Goal: Transaction & Acquisition: Purchase product/service

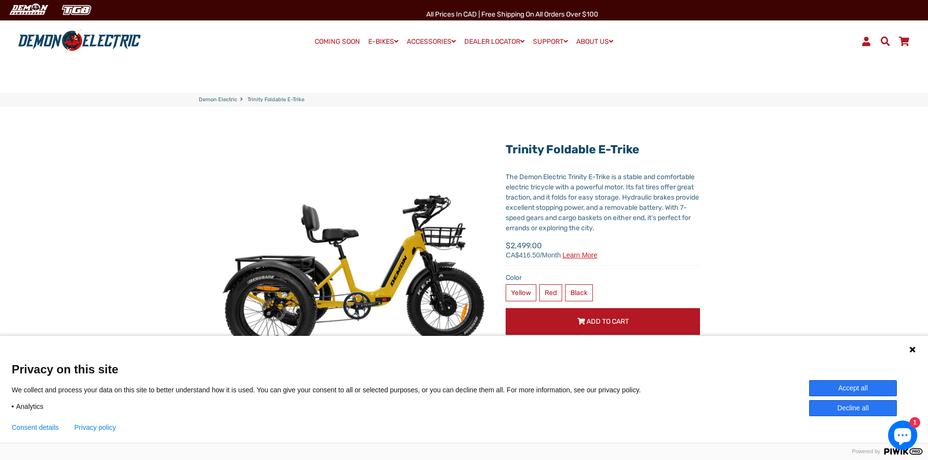
click at [851, 389] on button "Accept all" at bounding box center [853, 388] width 88 height 16
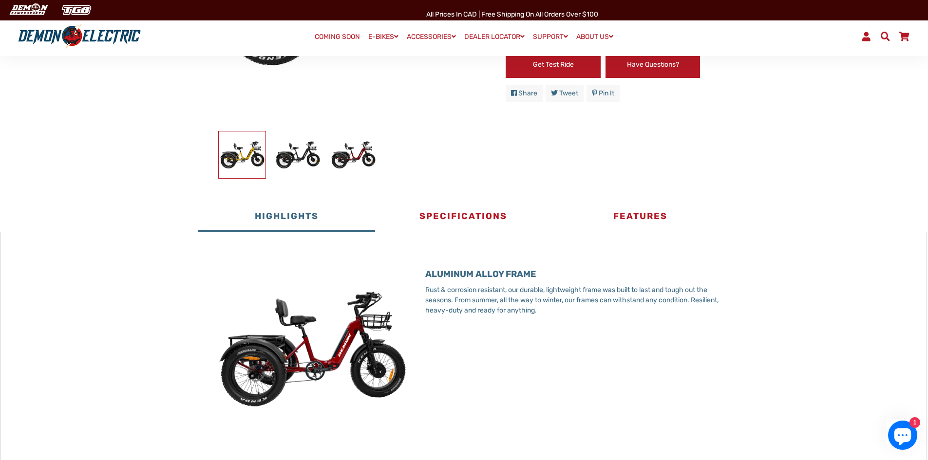
scroll to position [295, 0]
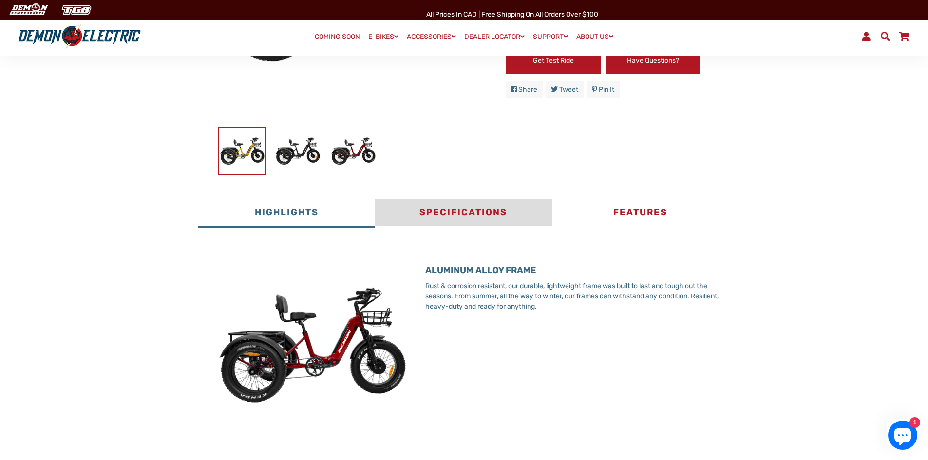
click at [455, 212] on button "Specifications" at bounding box center [463, 213] width 177 height 29
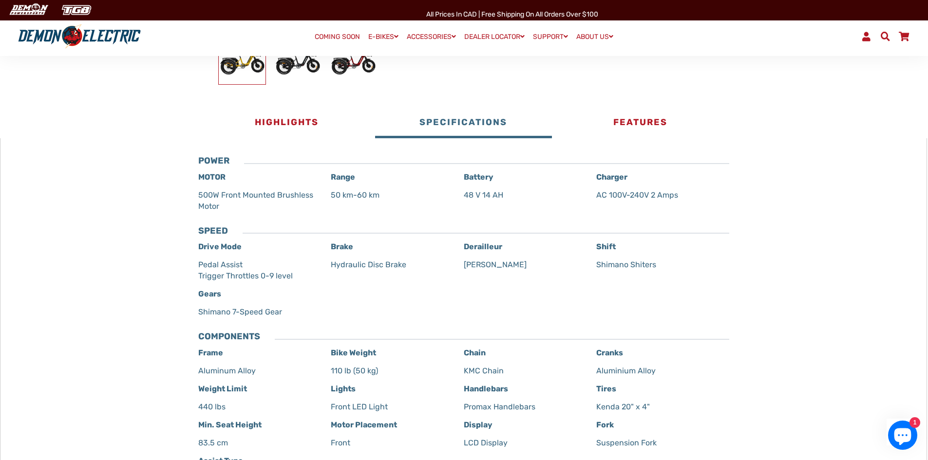
scroll to position [332, 0]
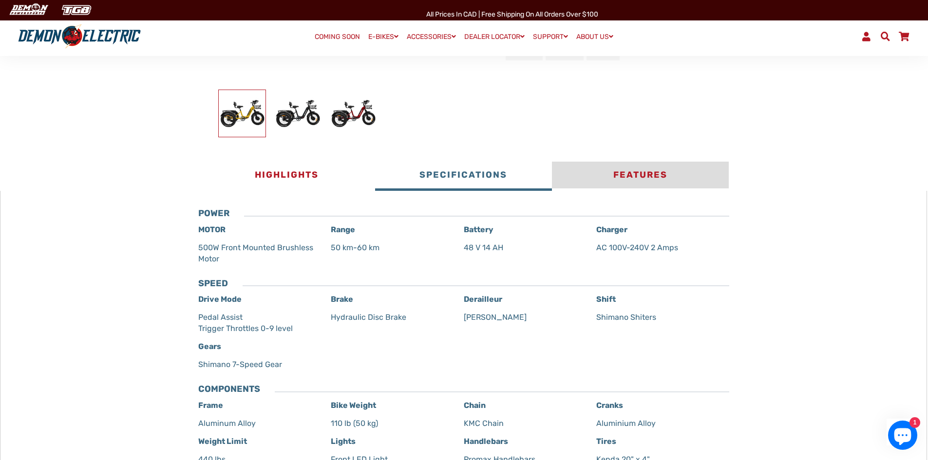
click at [647, 179] on button "Features" at bounding box center [640, 176] width 177 height 29
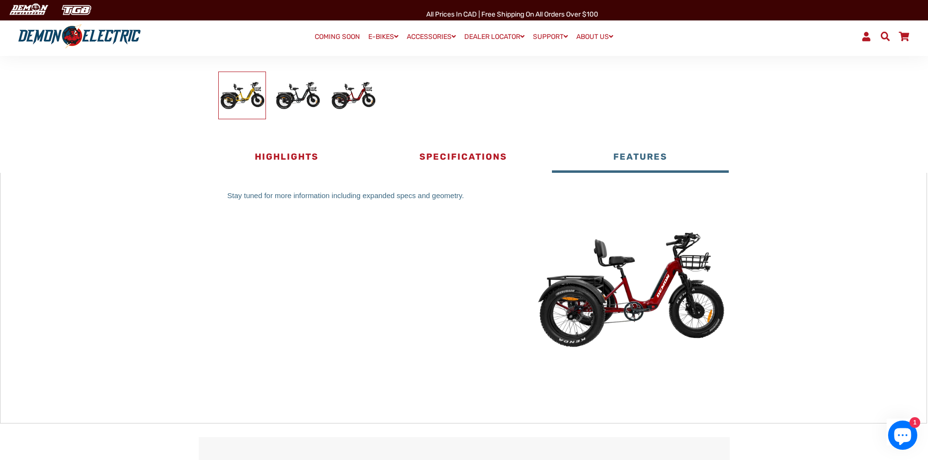
scroll to position [336, 0]
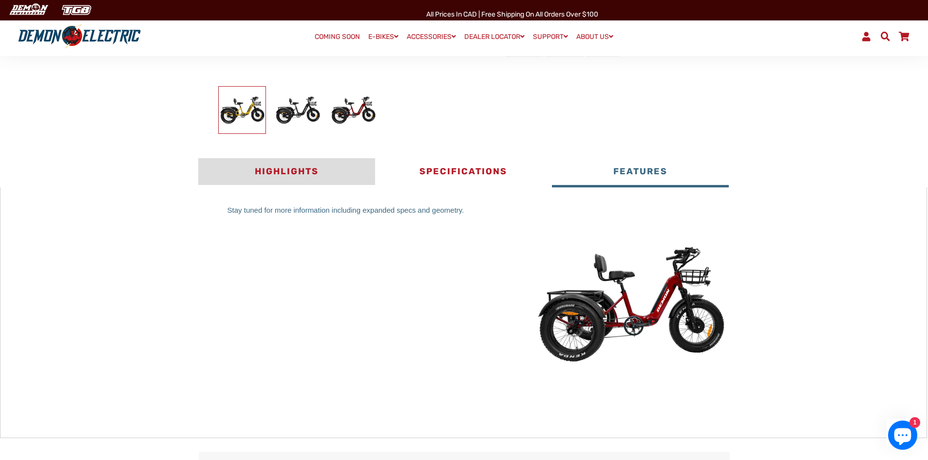
click at [310, 170] on button "Highlights" at bounding box center [286, 172] width 177 height 29
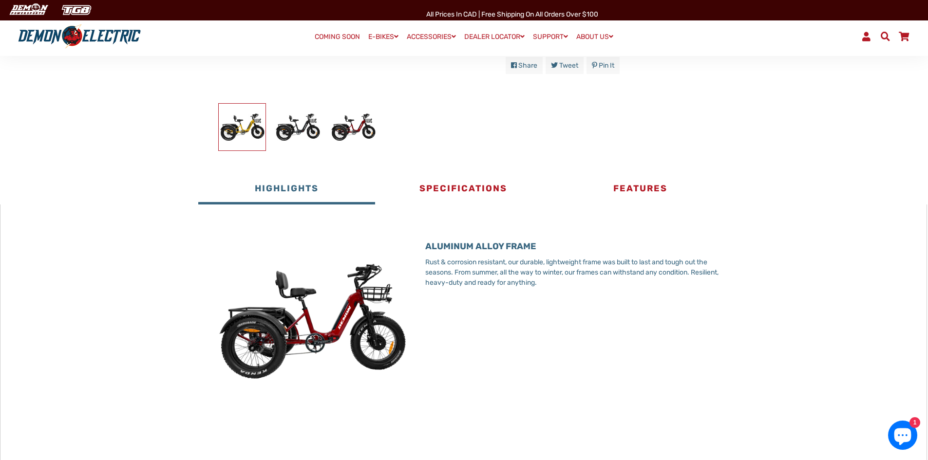
scroll to position [257, 0]
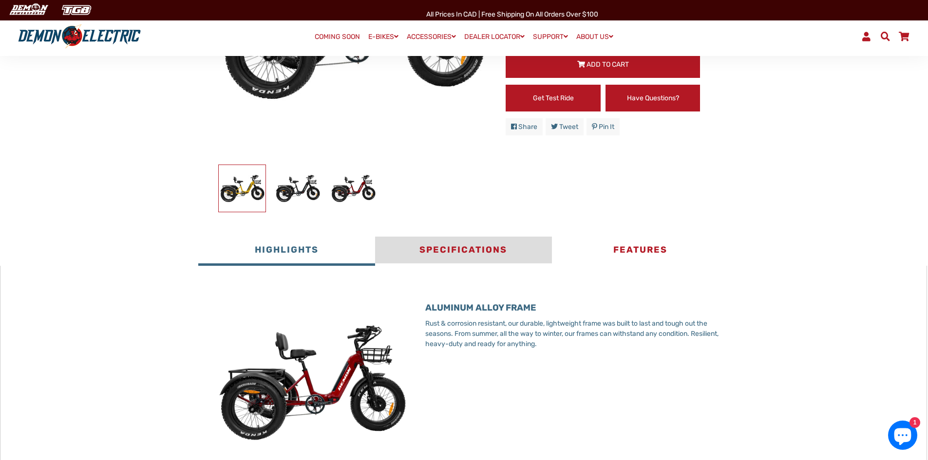
click at [460, 250] on button "Specifications" at bounding box center [463, 251] width 177 height 29
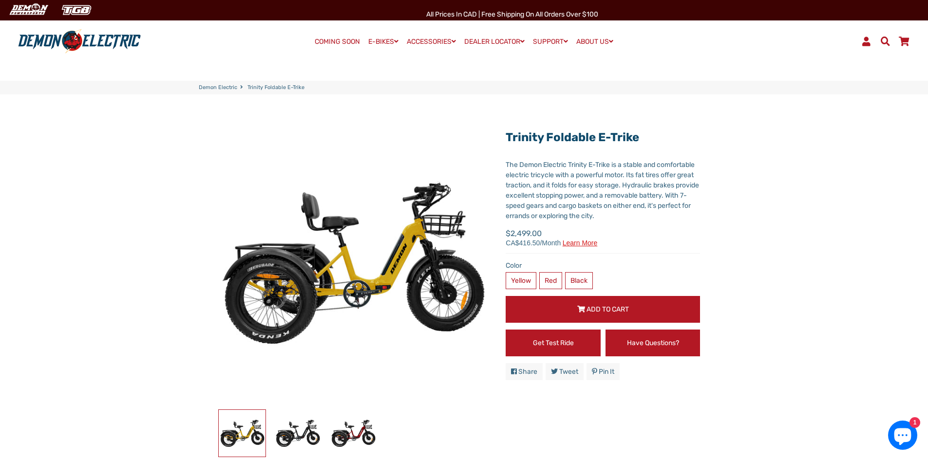
scroll to position [0, 0]
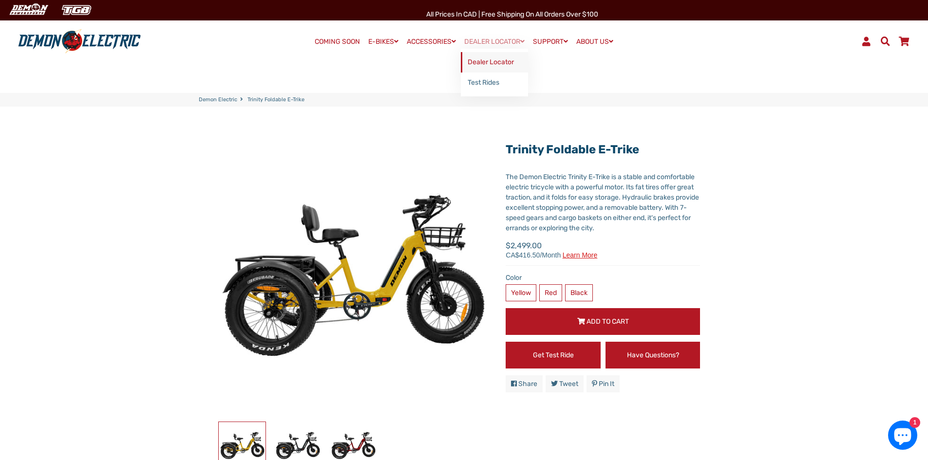
click at [491, 57] on link "Dealer Locator" at bounding box center [494, 62] width 67 height 20
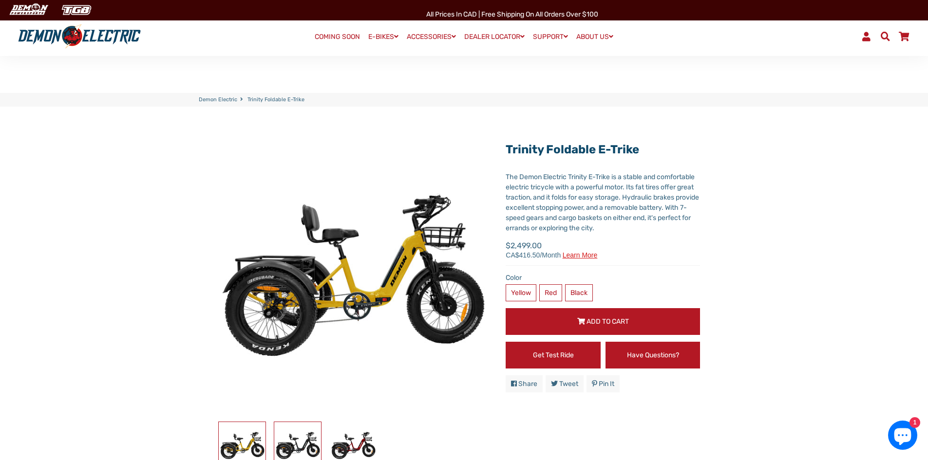
click at [300, 422] on img at bounding box center [297, 445] width 47 height 47
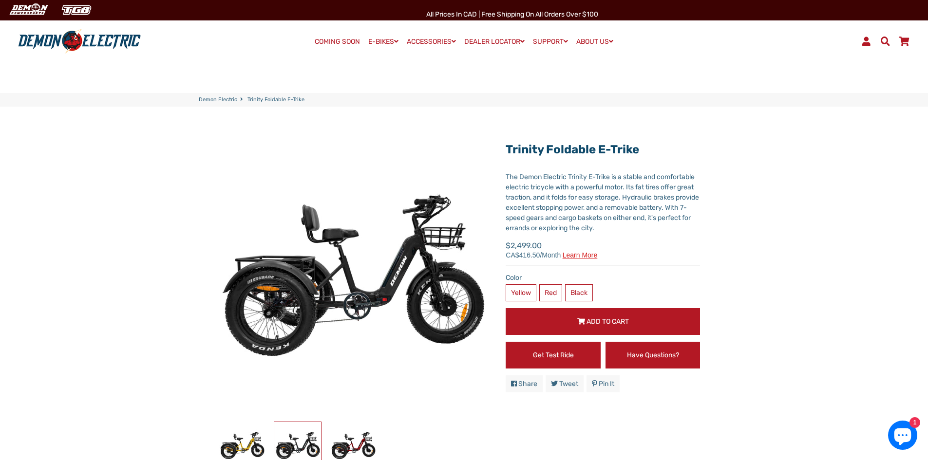
click at [573, 283] on div "Color Yellow Red Black" at bounding box center [599, 291] width 202 height 36
click at [574, 293] on label "Black" at bounding box center [579, 292] width 28 height 17
click at [569, 255] on span "Learn more" at bounding box center [580, 255] width 35 height 7
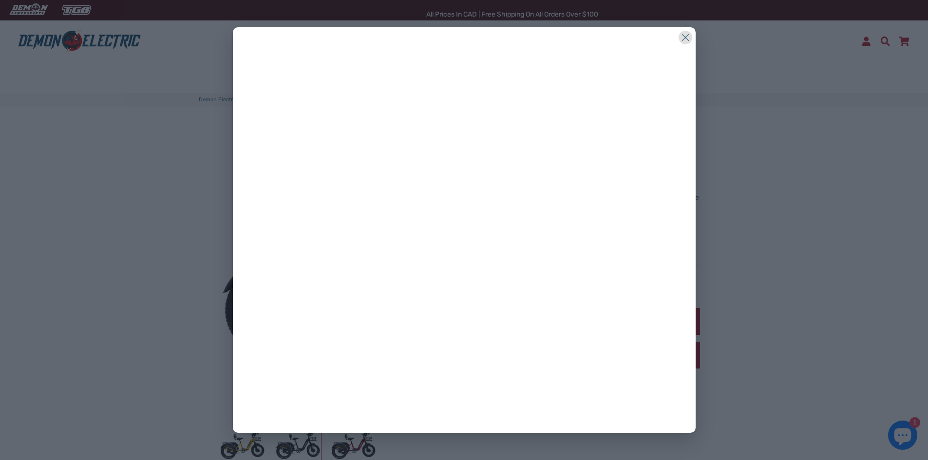
click at [687, 39] on icon at bounding box center [685, 38] width 14 height 14
